Goal: Obtain resource: Obtain resource

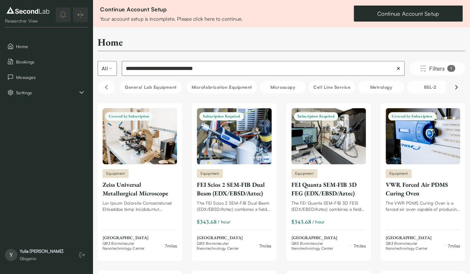
click at [458, 87] on icon "Scroll right" at bounding box center [455, 87] width 7 height 7
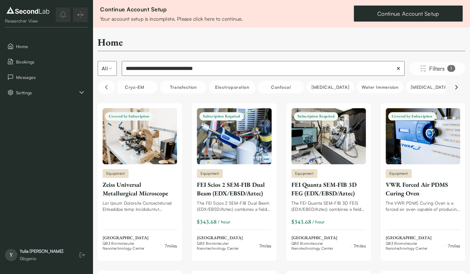
scroll to position [0, 617]
click at [109, 89] on icon "Scroll left" at bounding box center [105, 87] width 7 height 7
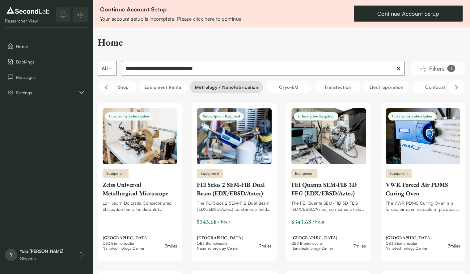
click at [219, 89] on button "Metrology / NanoFabrication" at bounding box center [226, 87] width 73 height 13
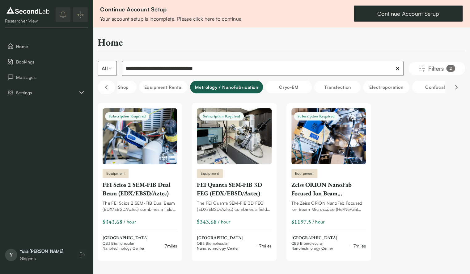
click at [452, 87] on button "Scroll right" at bounding box center [455, 88] width 17 height 14
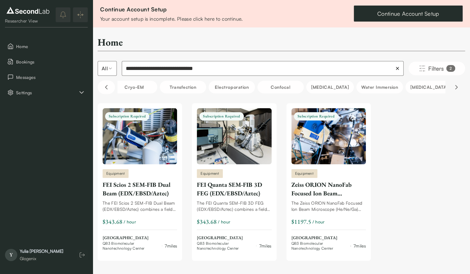
click at [452, 87] on button "Scroll right" at bounding box center [455, 88] width 17 height 14
click at [108, 89] on icon "Scroll left" at bounding box center [105, 87] width 7 height 7
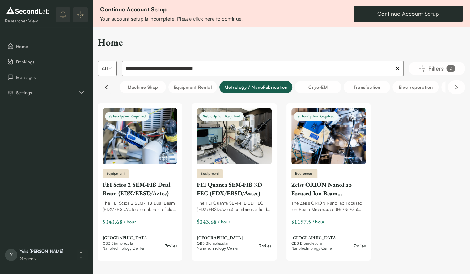
scroll to position [0, 414]
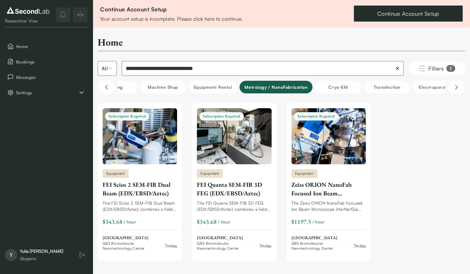
drag, startPoint x: 251, startPoint y: 86, endPoint x: 236, endPoint y: 90, distance: 14.8
click at [251, 86] on button "Metrology / NanoFabrication" at bounding box center [275, 87] width 73 height 13
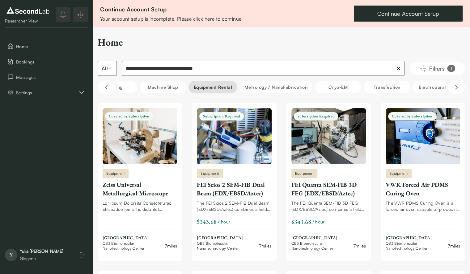
click at [208, 89] on button "Equipment Rental" at bounding box center [212, 87] width 48 height 13
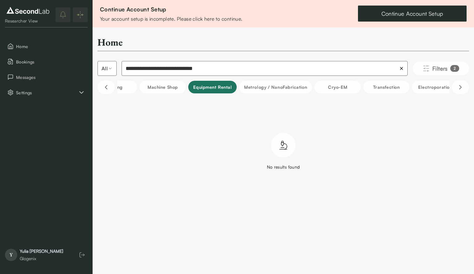
click at [207, 88] on button "Equipment Rental" at bounding box center [212, 87] width 48 height 13
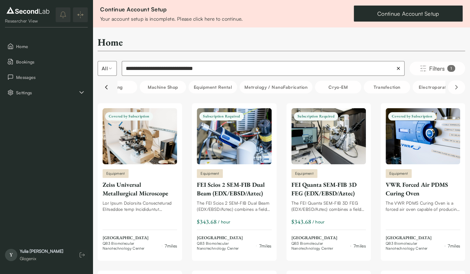
click at [104, 85] on icon "Scroll left" at bounding box center [105, 87] width 7 height 7
click at [304, 86] on button "Machine Shop" at bounding box center [317, 87] width 46 height 13
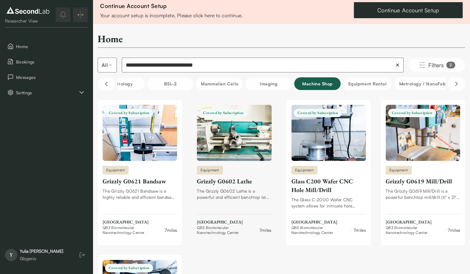
scroll to position [0, 0]
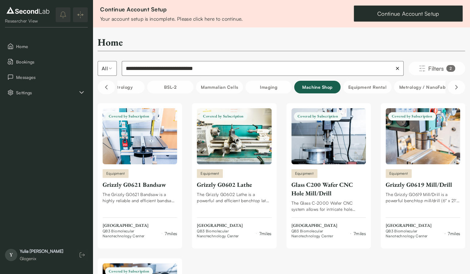
drag, startPoint x: 324, startPoint y: 87, endPoint x: 265, endPoint y: 102, distance: 60.4
click at [322, 87] on button "Machine Shop" at bounding box center [317, 87] width 46 height 13
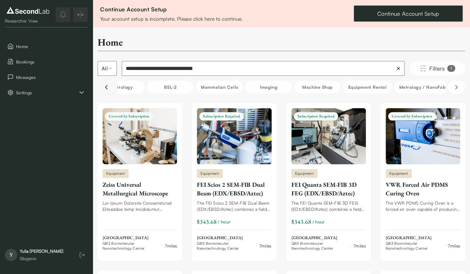
click at [106, 87] on icon "Scroll left" at bounding box center [105, 87] width 7 height 7
click at [107, 89] on icon "Scroll left" at bounding box center [105, 87] width 7 height 7
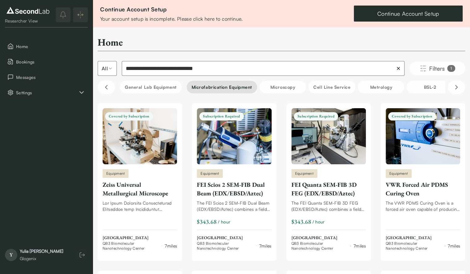
click at [206, 86] on button "Microfabrication Equipment" at bounding box center [221, 87] width 70 height 13
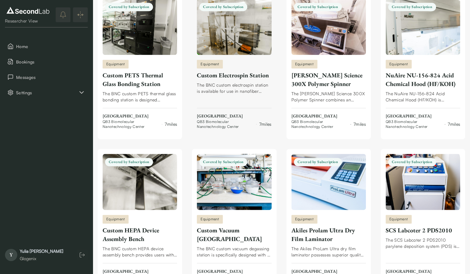
scroll to position [370, 0]
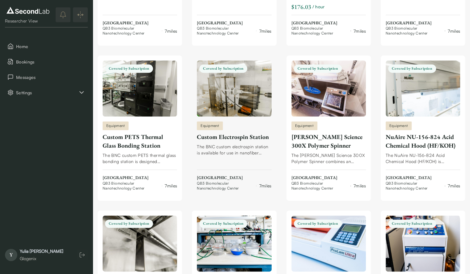
click at [217, 136] on div "Custom Electrospin Station" at bounding box center [234, 137] width 74 height 9
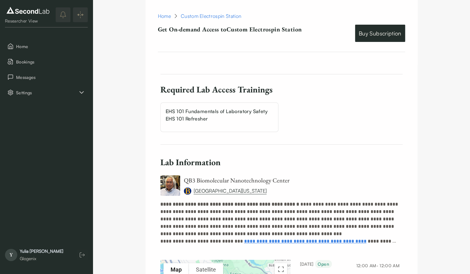
scroll to position [395, 0]
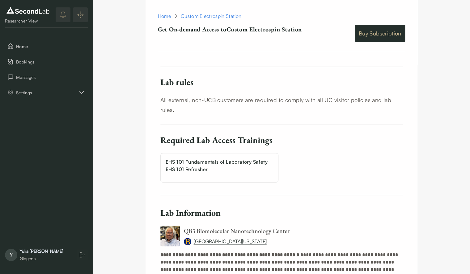
click at [376, 35] on link "Buy Subscription" at bounding box center [380, 33] width 50 height 17
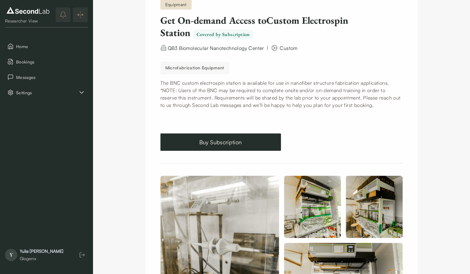
scroll to position [31, 0]
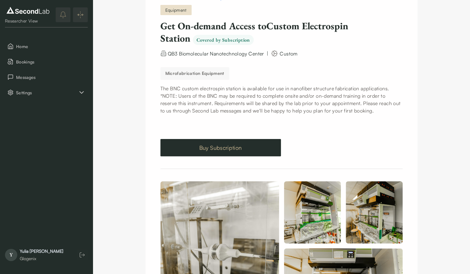
click at [238, 146] on link "Buy Subscription" at bounding box center [220, 147] width 120 height 17
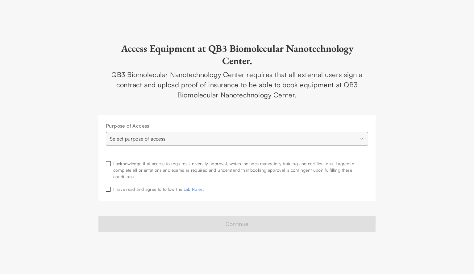
click at [125, 167] on div "I acknowledge that access to requires University approval, which includes manda…" at bounding box center [240, 170] width 255 height 19
click at [114, 165] on div "I acknowledge that access to requires University approval, which includes manda…" at bounding box center [240, 170] width 255 height 19
click at [111, 163] on div "I acknowledge that access to requires University approval, which includes manda…" at bounding box center [237, 171] width 262 height 21
click at [109, 167] on div "I acknowledge that access to requires University approval, which includes manda…" at bounding box center [237, 171] width 262 height 21
click at [109, 164] on button "button" at bounding box center [108, 163] width 5 height 5
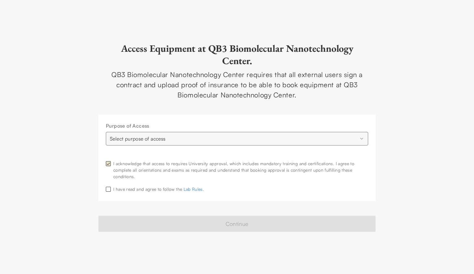
click at [108, 190] on button "button" at bounding box center [108, 189] width 5 height 5
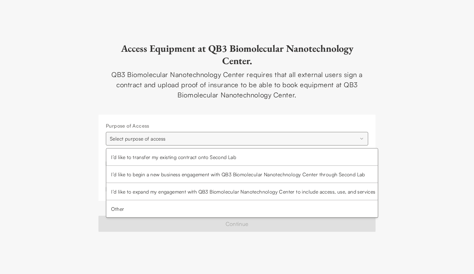
click at [188, 137] on html "**********" at bounding box center [237, 137] width 474 height 274
select select "**********"
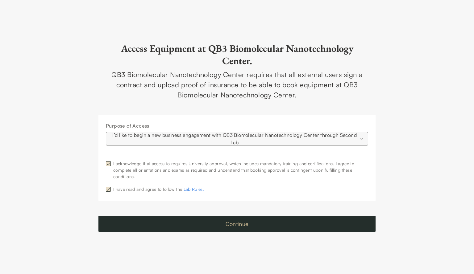
click at [179, 224] on button "Continue" at bounding box center [236, 224] width 277 height 16
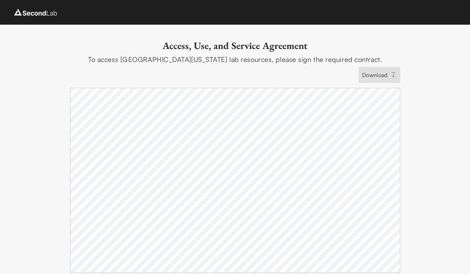
click at [416, 177] on div "Access, Use, and Service Agreement To access [GEOGRAPHIC_DATA][US_STATE], Berke…" at bounding box center [235, 260] width 470 height 470
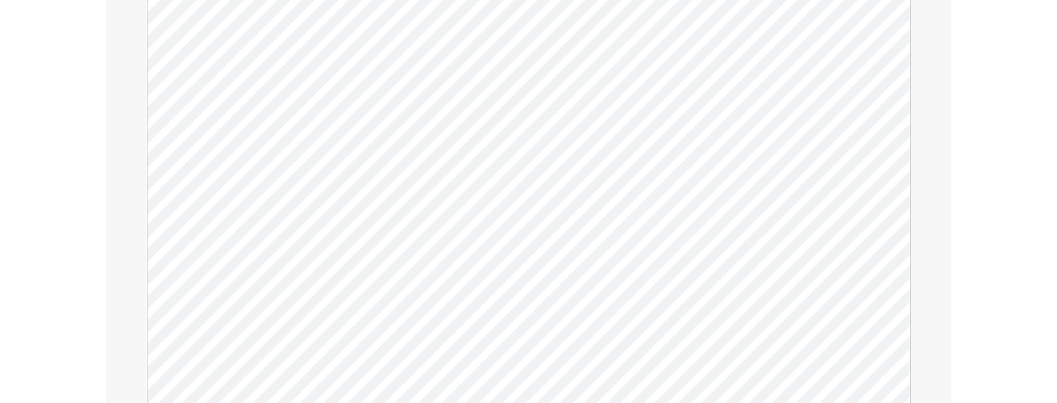
scroll to position [91, 0]
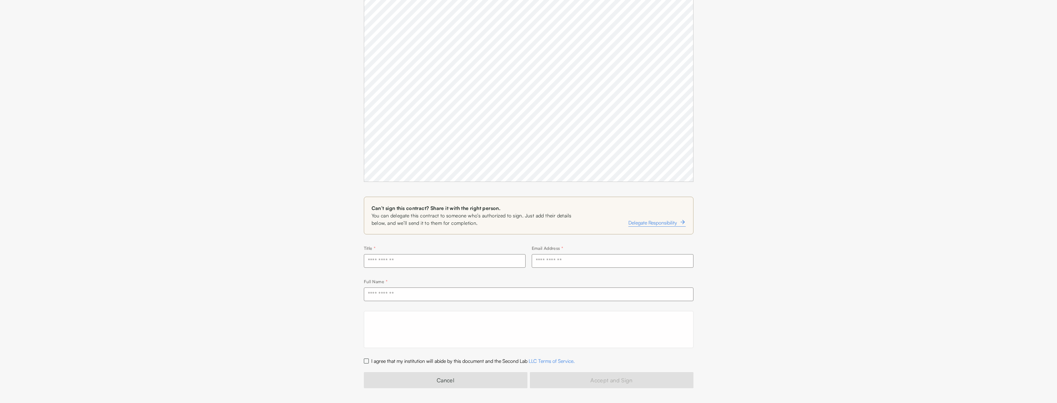
click at [469, 170] on div "Access, Use, and Service Agreement To access University of California, Berkeley…" at bounding box center [528, 168] width 1057 height 470
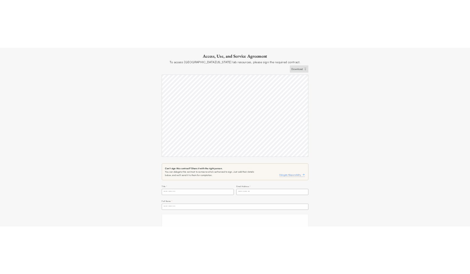
scroll to position [0, 0]
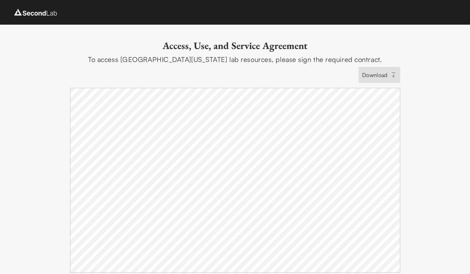
click at [438, 97] on div "Access, Use, and Service Agreement To access University of California, Berkeley…" at bounding box center [235, 260] width 470 height 470
